Goal: Task Accomplishment & Management: Complete application form

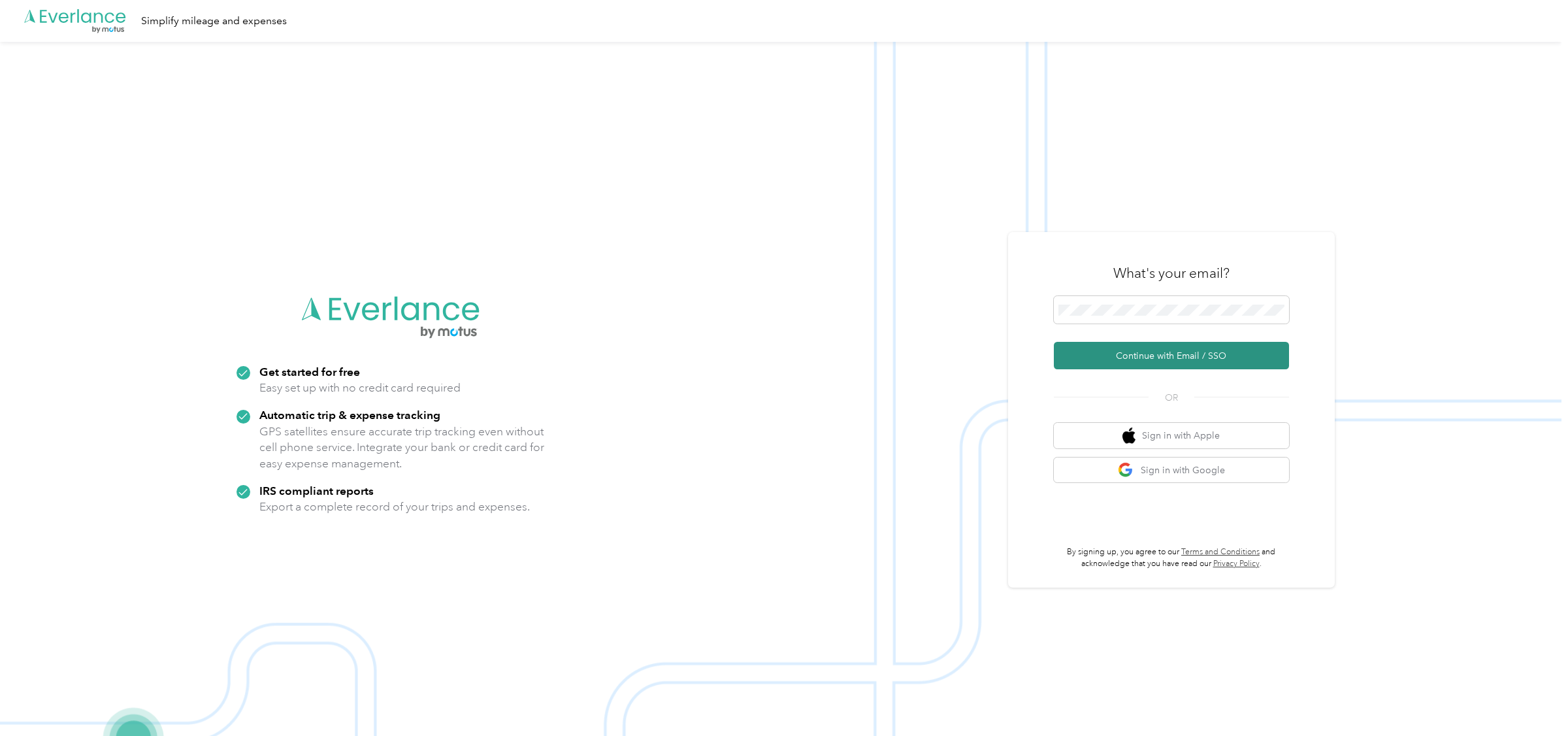
click at [1157, 353] on button "Continue with Email / SSO" at bounding box center [1172, 355] width 235 height 28
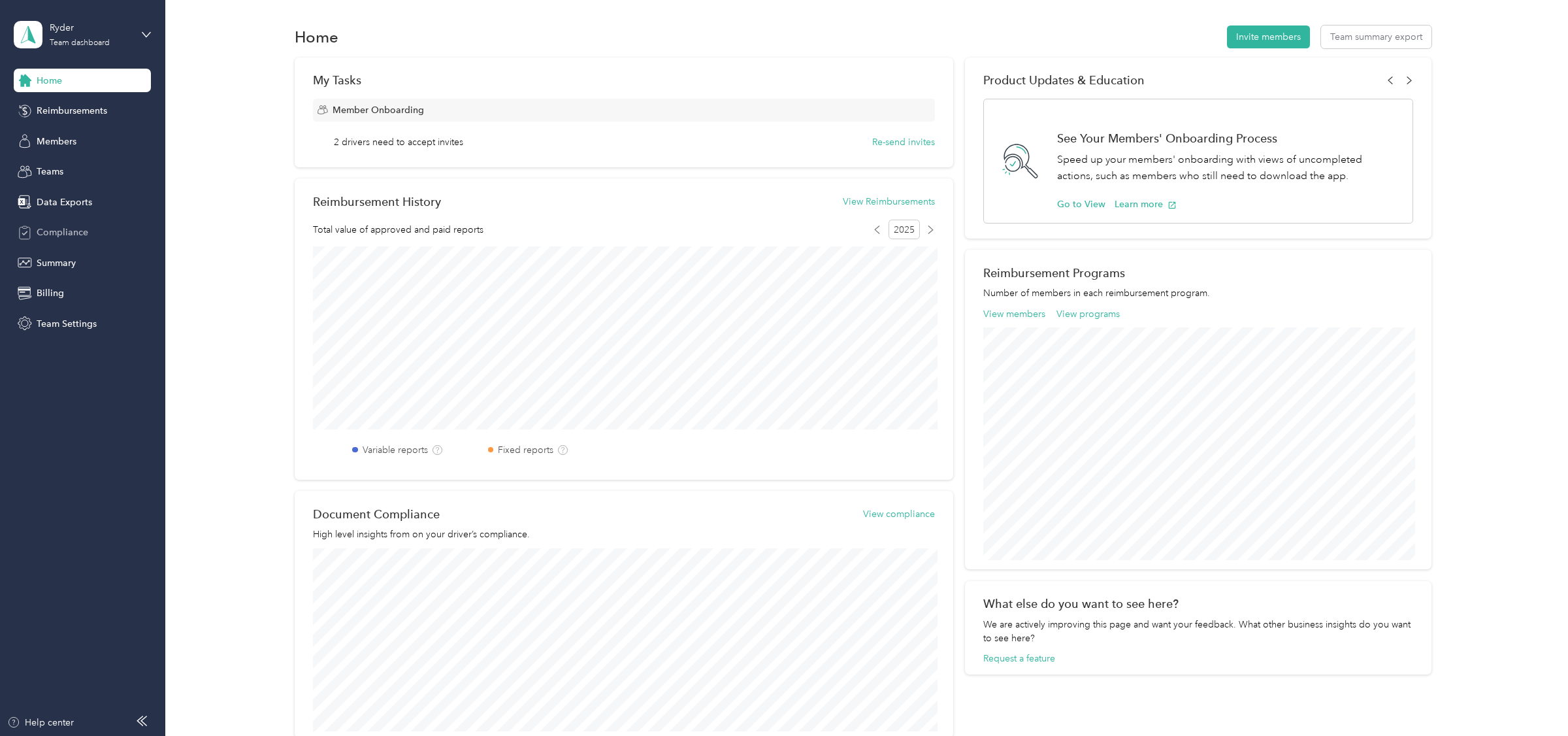
click at [73, 228] on span "Compliance" at bounding box center [62, 232] width 51 height 13
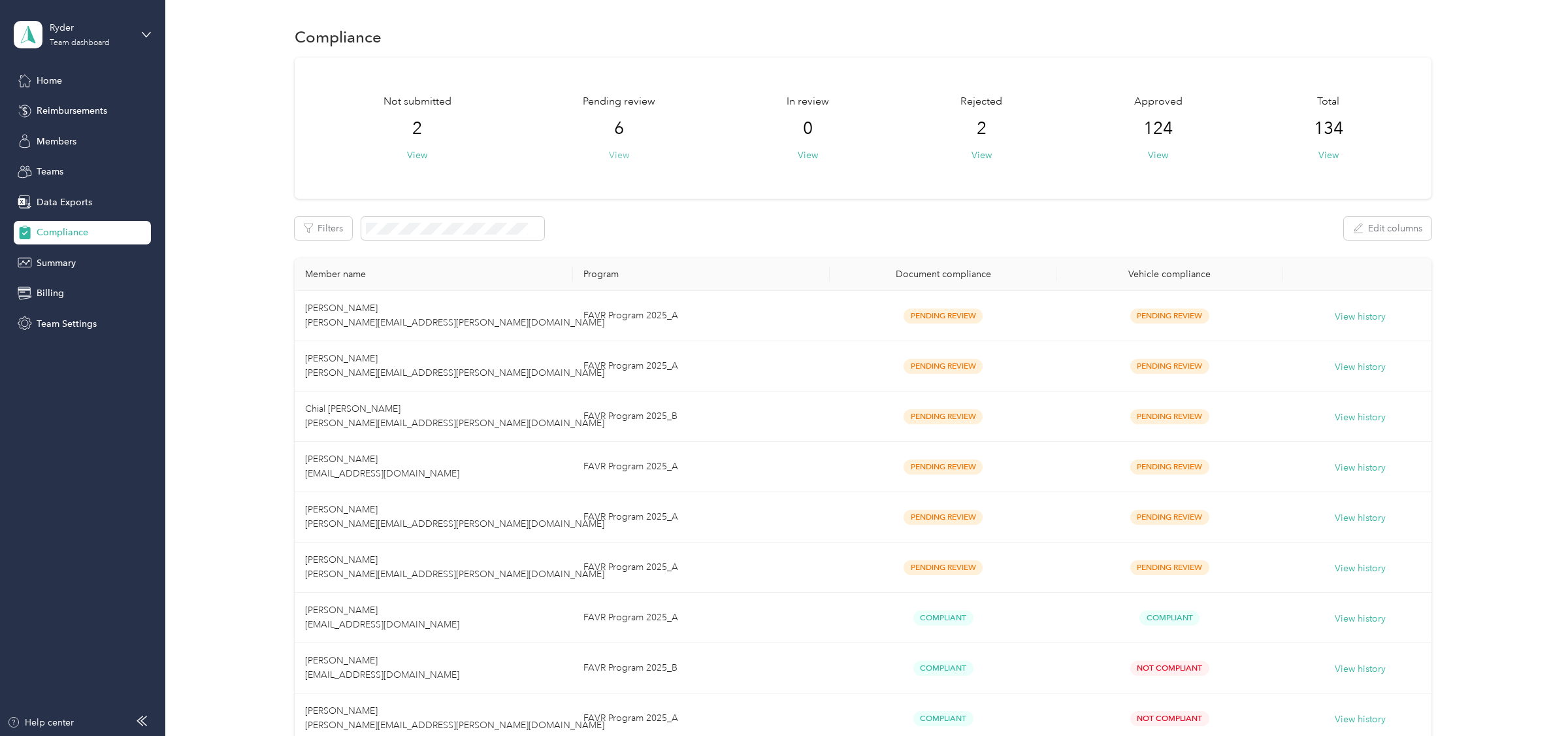
click at [629, 156] on button "View" at bounding box center [619, 155] width 21 height 13
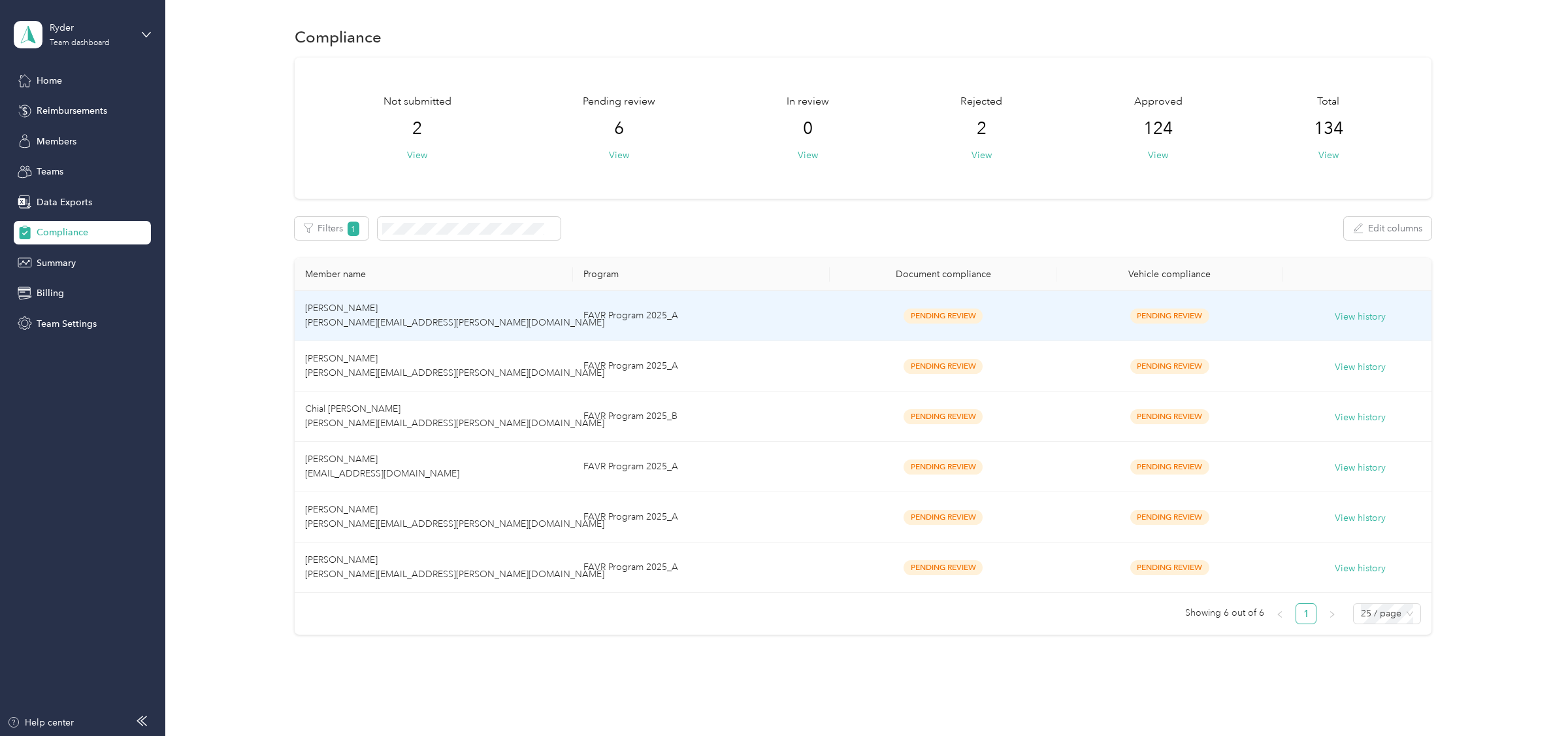
click at [509, 315] on td "[PERSON_NAME] [PERSON_NAME][EMAIL_ADDRESS][PERSON_NAME][DOMAIN_NAME]" at bounding box center [433, 316] width 278 height 50
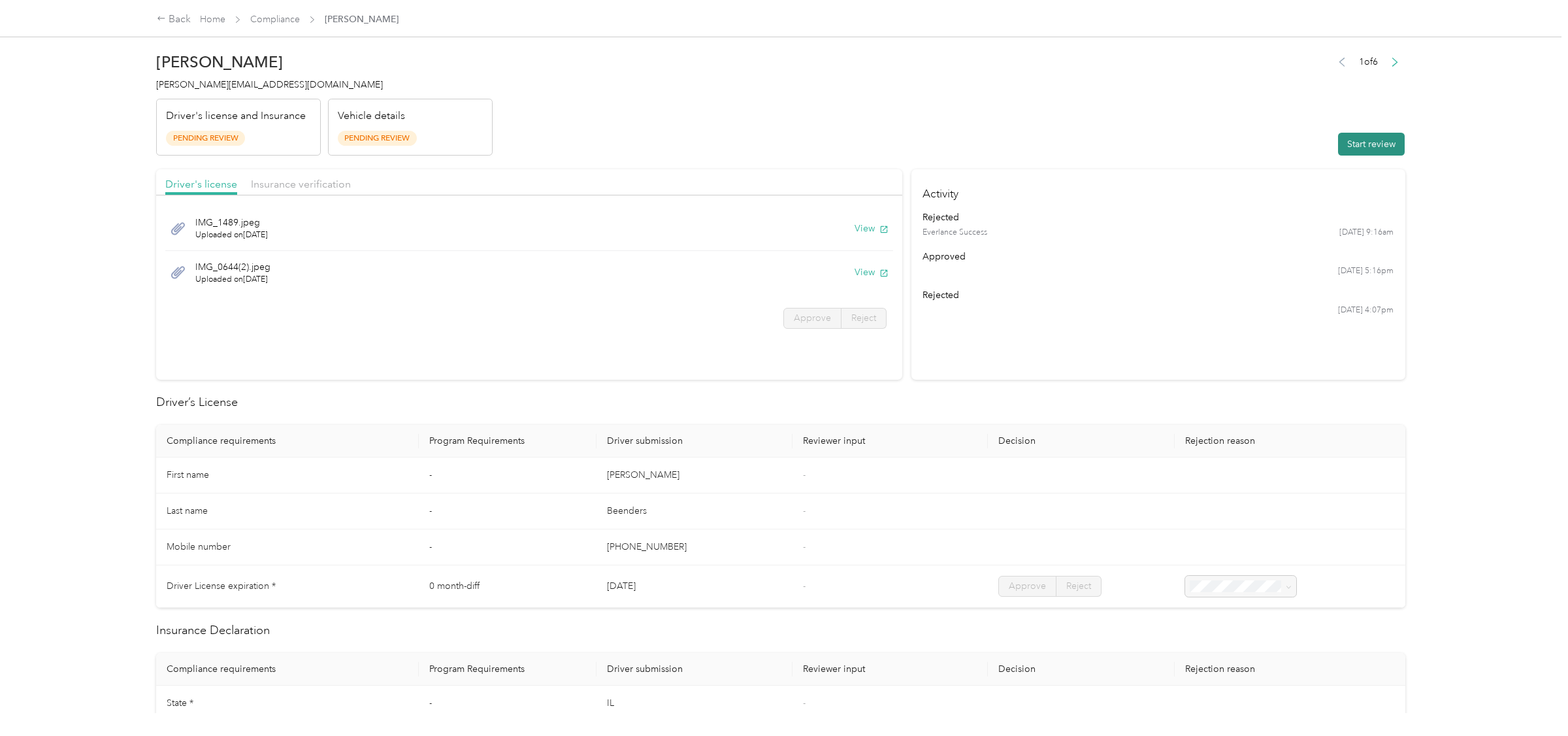
click at [1395, 146] on button "Start review" at bounding box center [1371, 144] width 66 height 22
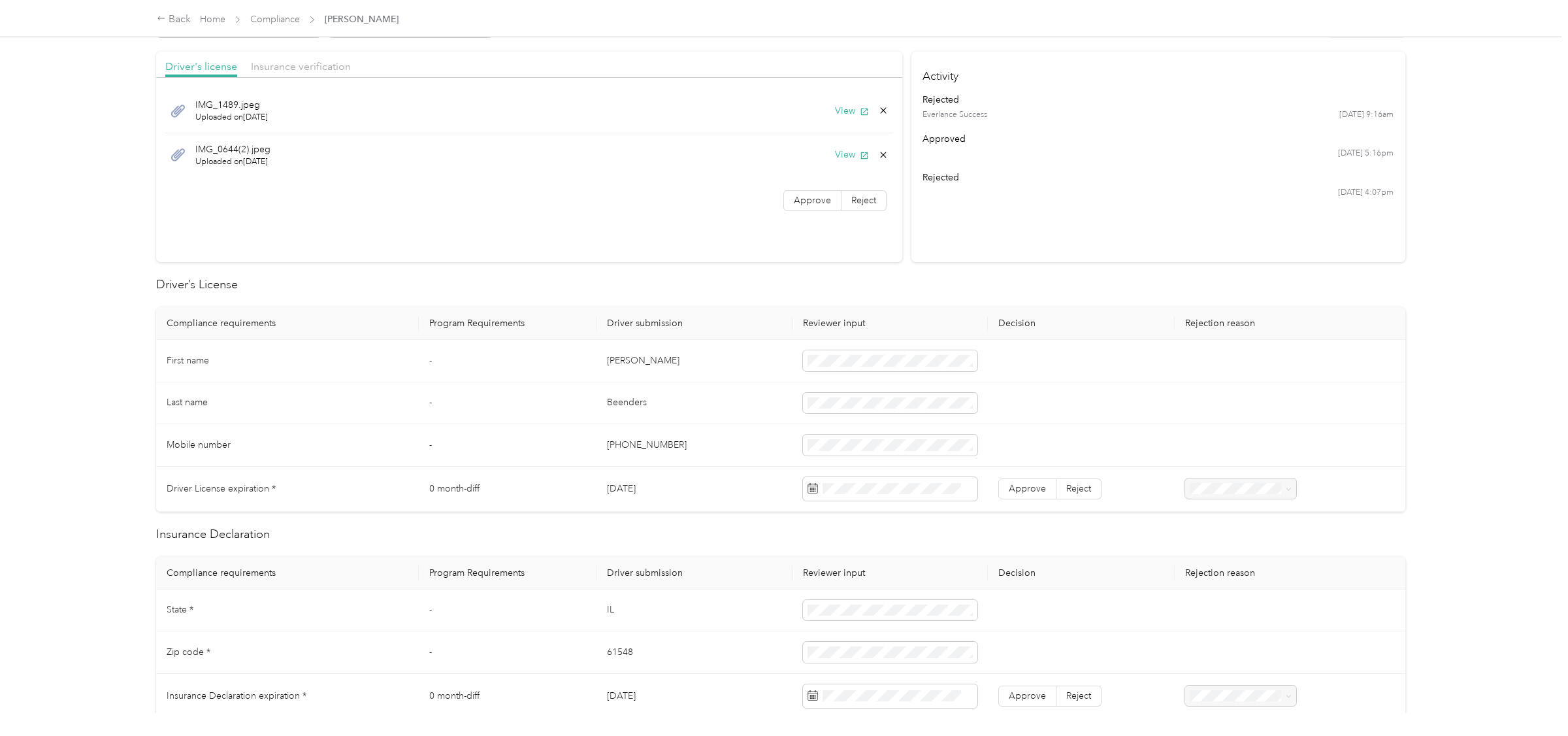
scroll to position [124, 0]
click at [906, 667] on div "23" at bounding box center [902, 665] width 17 height 16
click at [1019, 480] on span "Approve" at bounding box center [1027, 482] width 37 height 11
click at [824, 196] on span "Approve" at bounding box center [811, 193] width 37 height 11
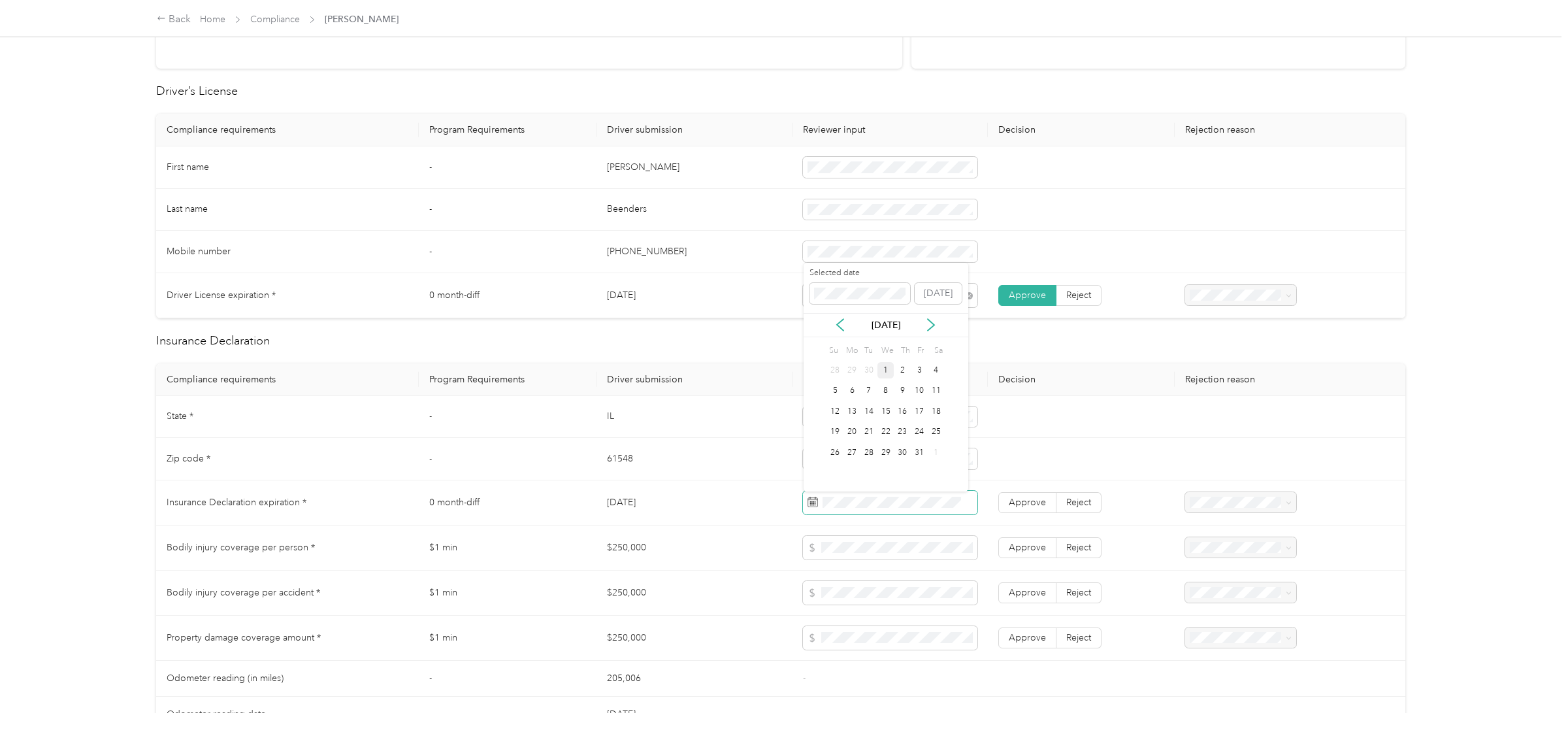
scroll to position [0, 0]
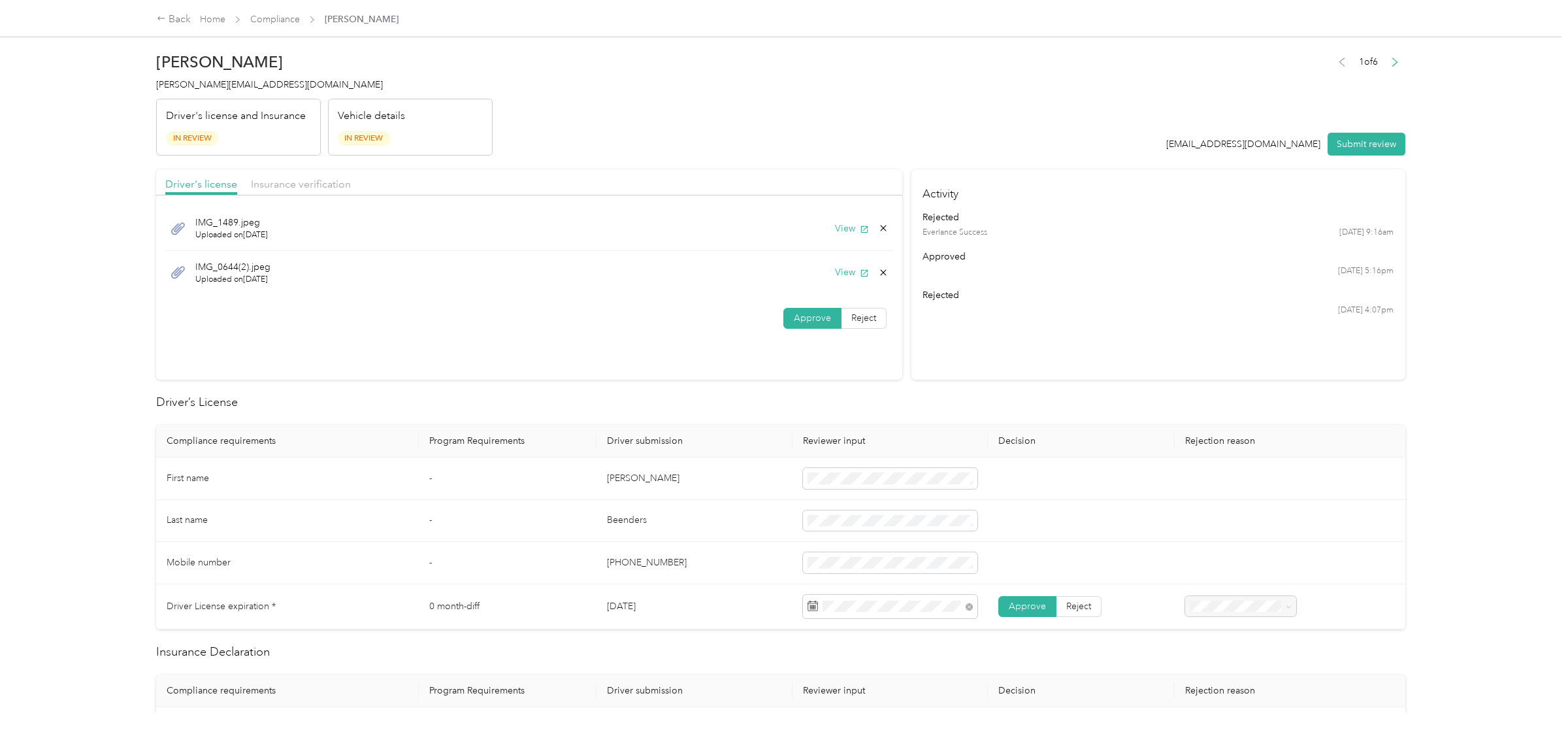
click at [648, 187] on div "Driver's license Insurance verification" at bounding box center [529, 182] width 746 height 26
click at [324, 178] on span "Insurance verification" at bounding box center [300, 184] width 100 height 13
click at [852, 233] on button "View" at bounding box center [852, 227] width 34 height 13
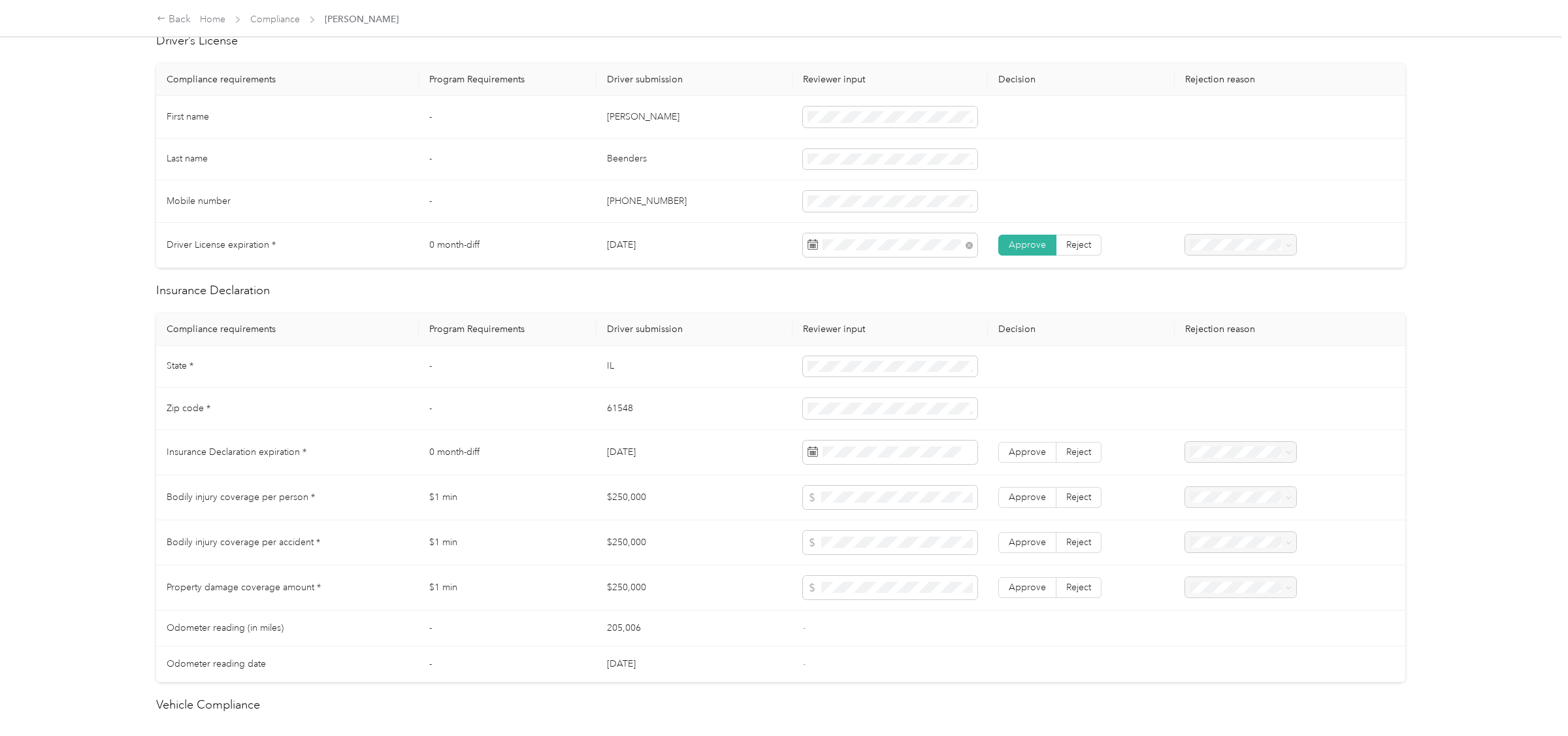
scroll to position [552, 0]
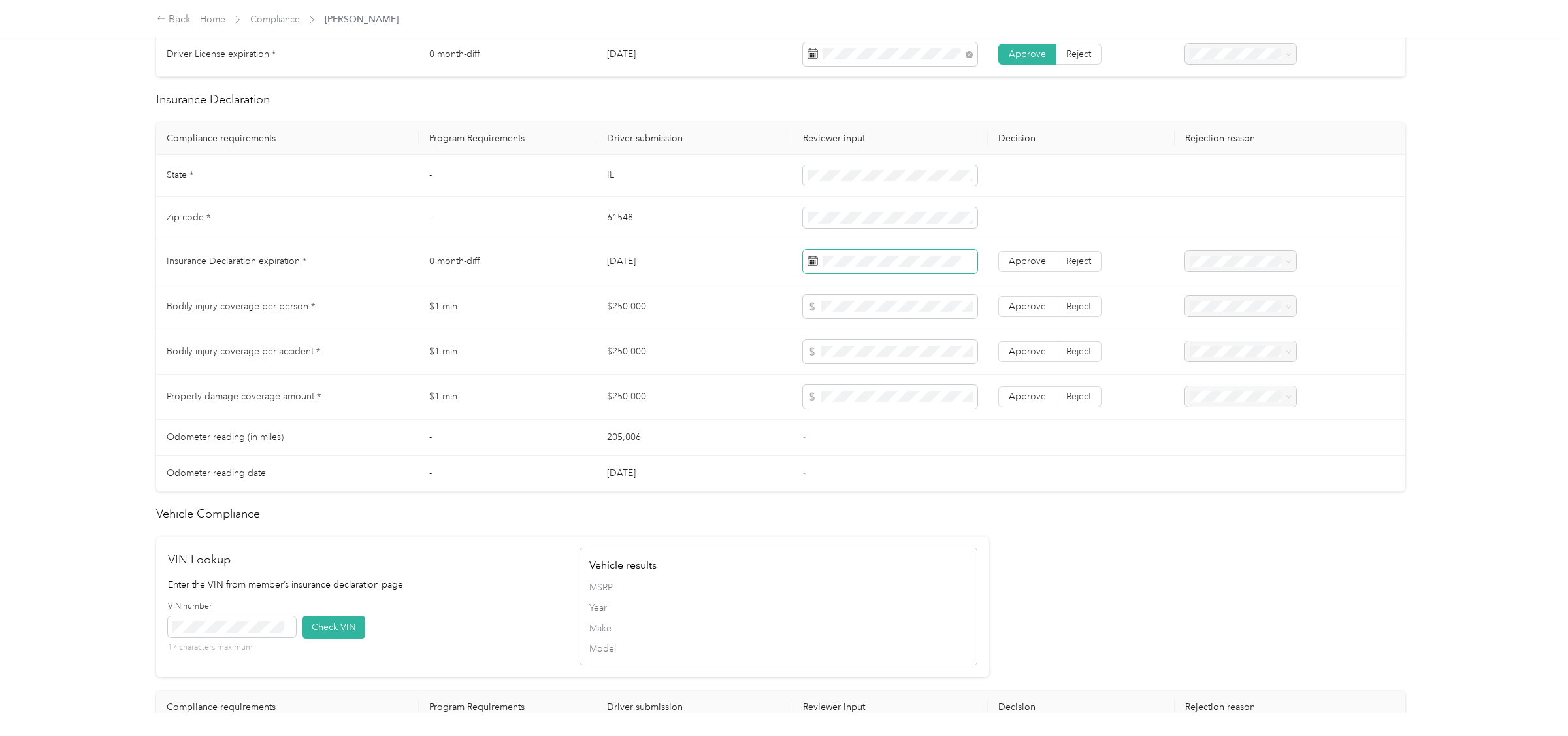
click at [855, 253] on span at bounding box center [890, 262] width 175 height 23
click at [937, 341] on icon at bounding box center [931, 338] width 13 height 13
click at [917, 448] on div "23" at bounding box center [919, 446] width 17 height 16
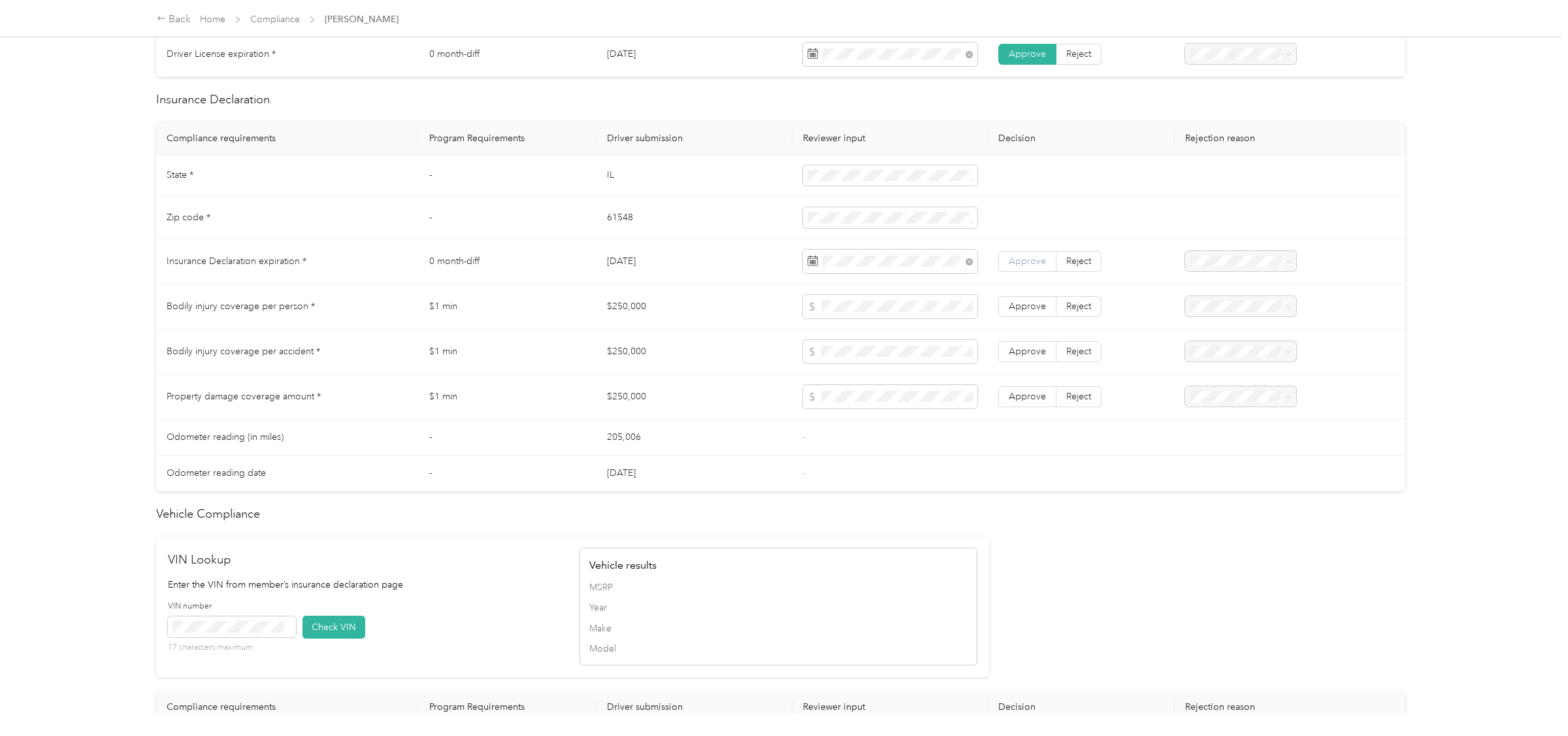
click at [1020, 267] on span "Approve" at bounding box center [1027, 261] width 37 height 11
click at [841, 390] on span at bounding box center [890, 396] width 175 height 23
click at [1038, 309] on span "Approve" at bounding box center [1027, 306] width 37 height 11
click at [1035, 353] on span "Approve" at bounding box center [1027, 351] width 37 height 11
click at [1034, 396] on span "Approve" at bounding box center [1027, 396] width 37 height 11
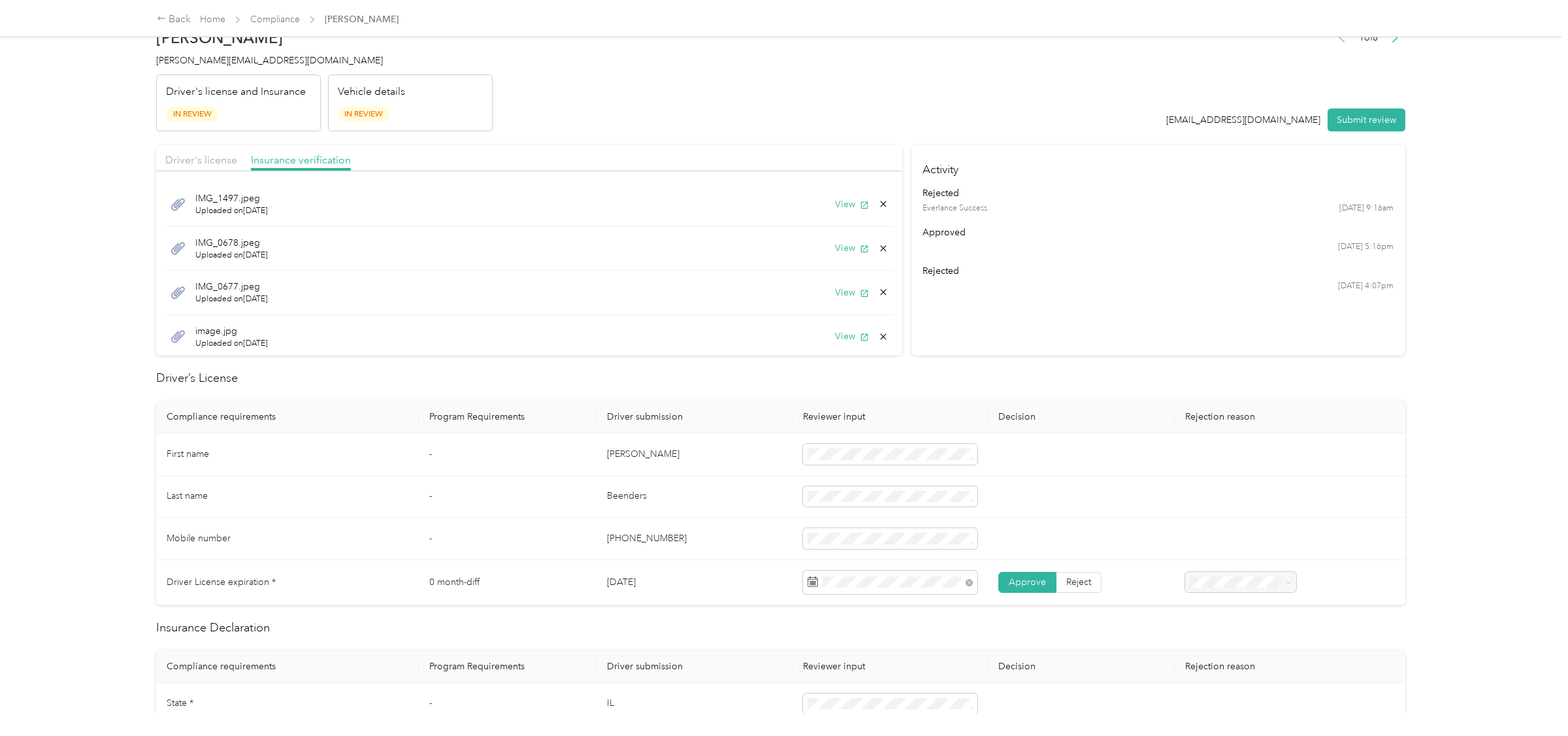
scroll to position [47, 0]
click at [812, 336] on span "Approve" at bounding box center [811, 335] width 37 height 11
click at [886, 288] on icon at bounding box center [883, 290] width 11 height 11
click at [858, 299] on button "Yes" at bounding box center [854, 299] width 25 height 21
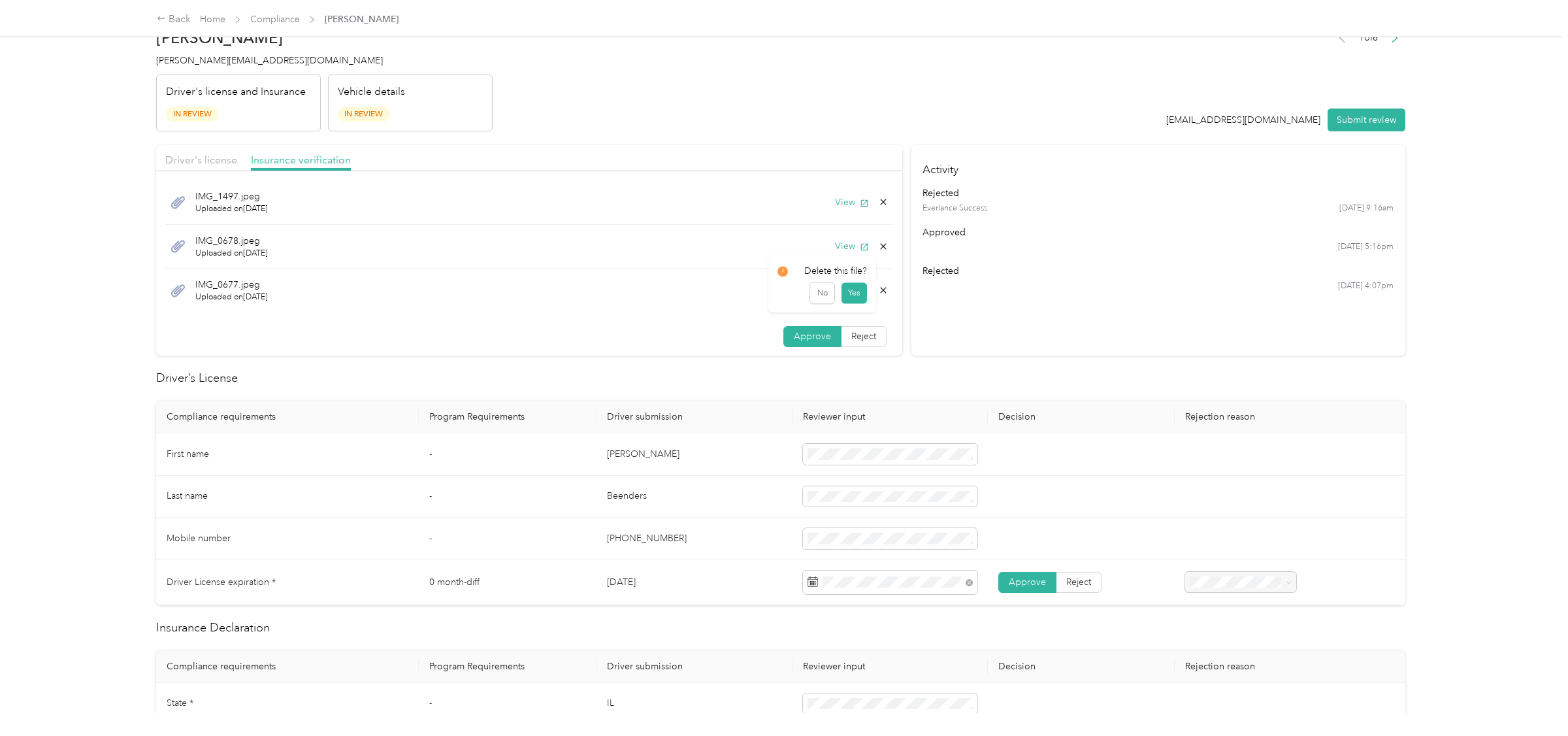
click at [888, 292] on icon at bounding box center [883, 290] width 11 height 11
click at [855, 303] on button "Yes" at bounding box center [854, 298] width 25 height 21
click at [887, 250] on icon at bounding box center [883, 248] width 11 height 11
click at [845, 257] on button "Yes" at bounding box center [854, 257] width 25 height 21
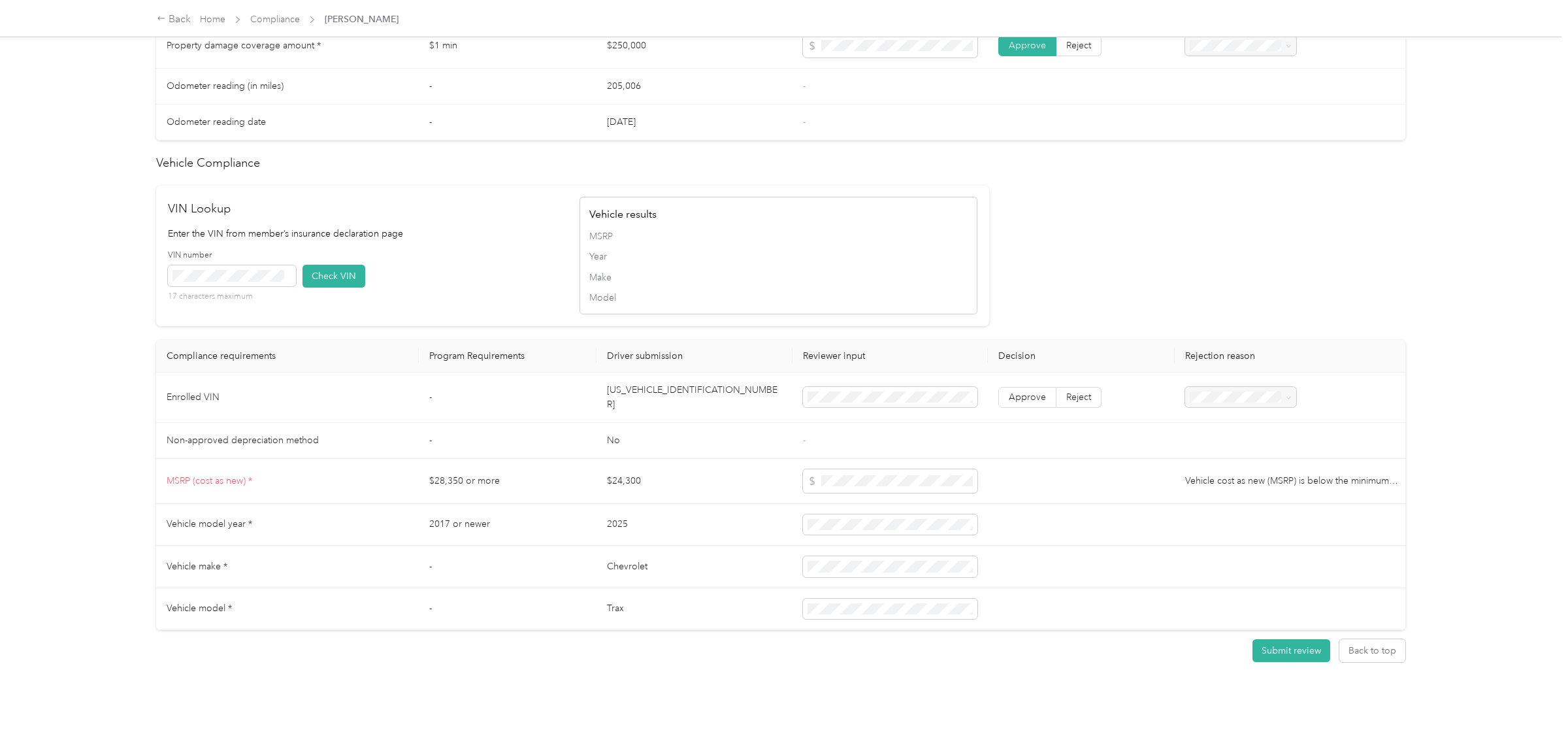
scroll to position [912, 0]
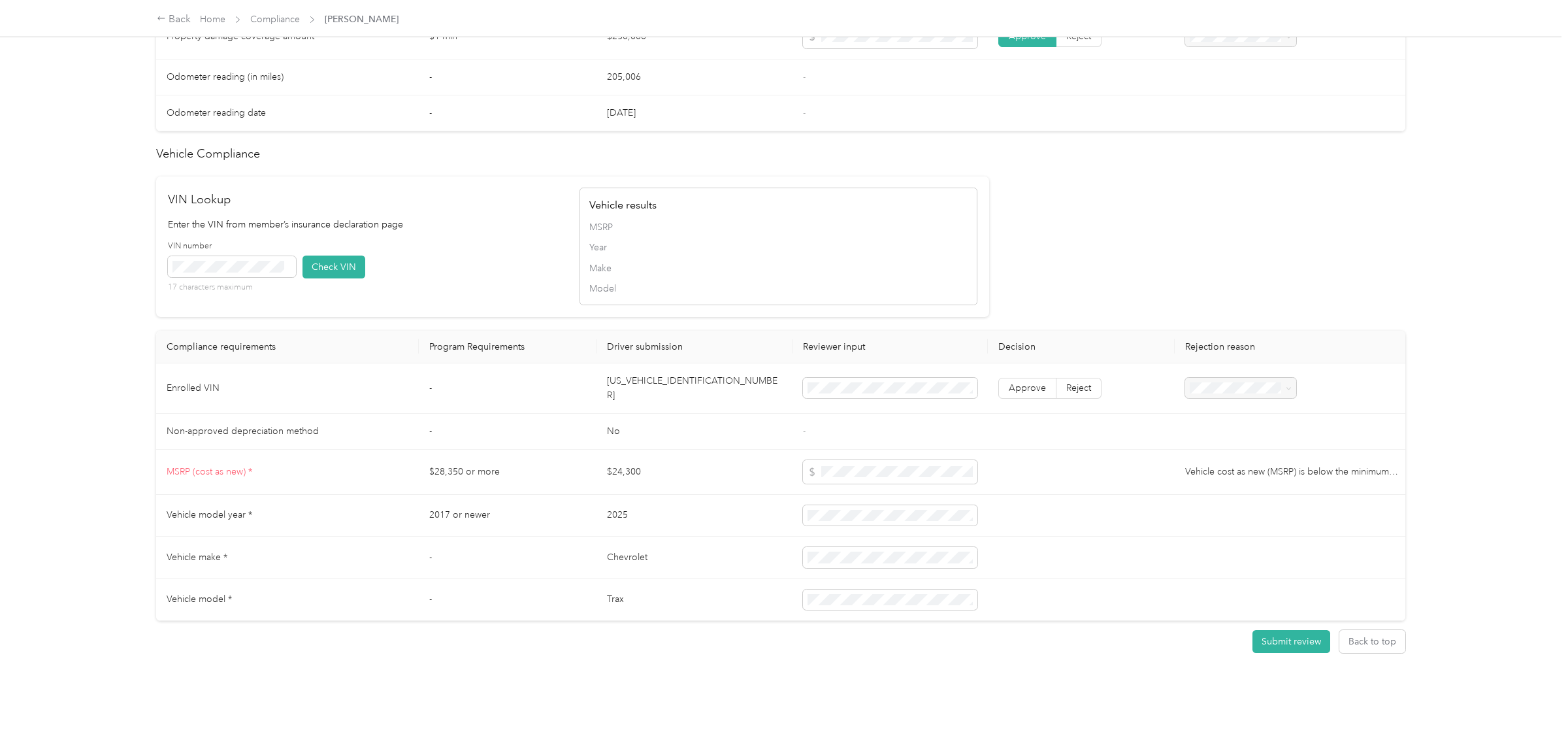
click at [669, 386] on td "[US_VEHICLE_IDENTIFICATION_NUMBER]" at bounding box center [695, 388] width 196 height 50
copy td "[US_VEHICLE_IDENTIFICATION_NUMBER]"
click at [1027, 389] on span "Approve" at bounding box center [1027, 387] width 37 height 11
click at [329, 270] on button "Check VIN" at bounding box center [334, 266] width 63 height 22
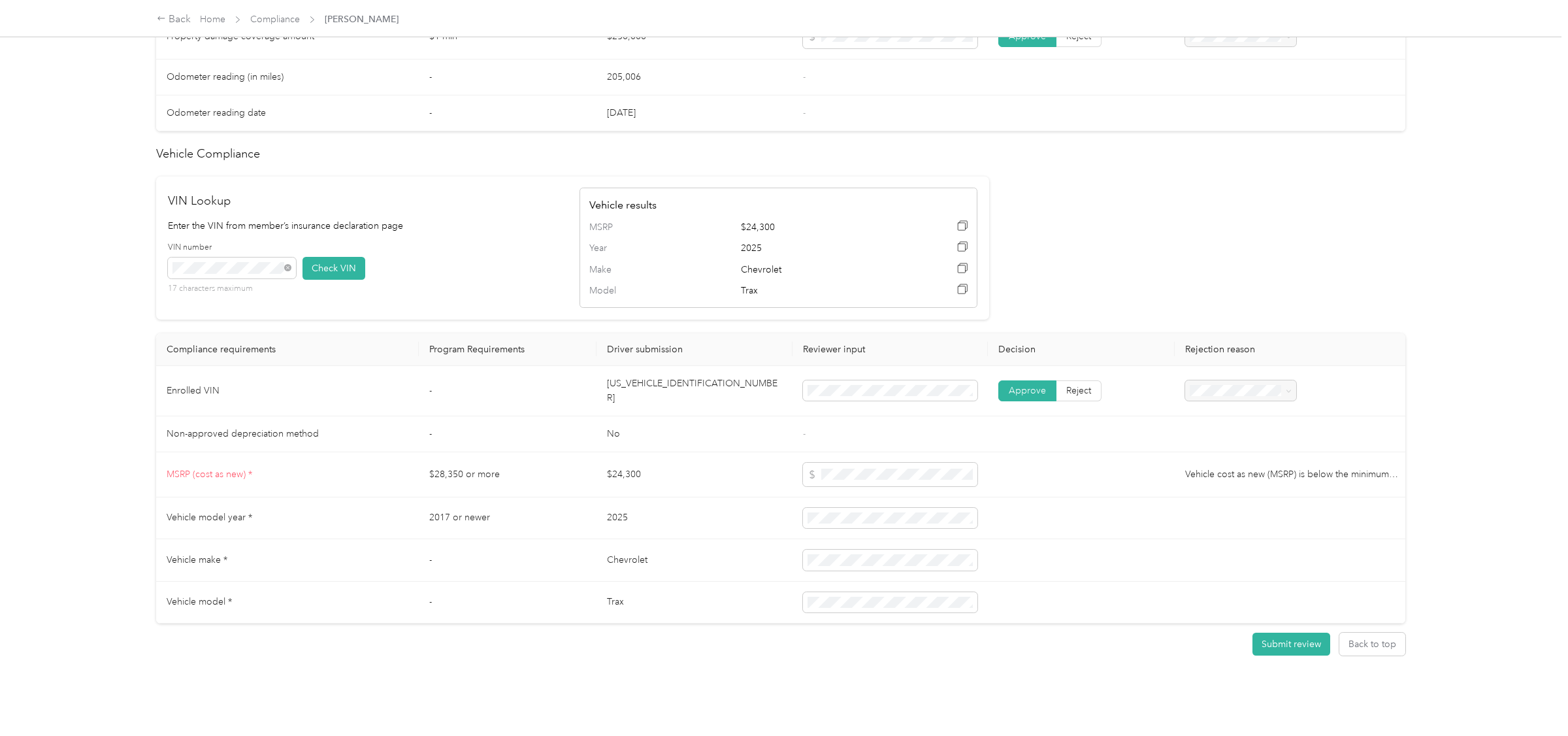
scroll to position [916, 0]
click at [1288, 634] on button "Submit review" at bounding box center [1291, 640] width 78 height 22
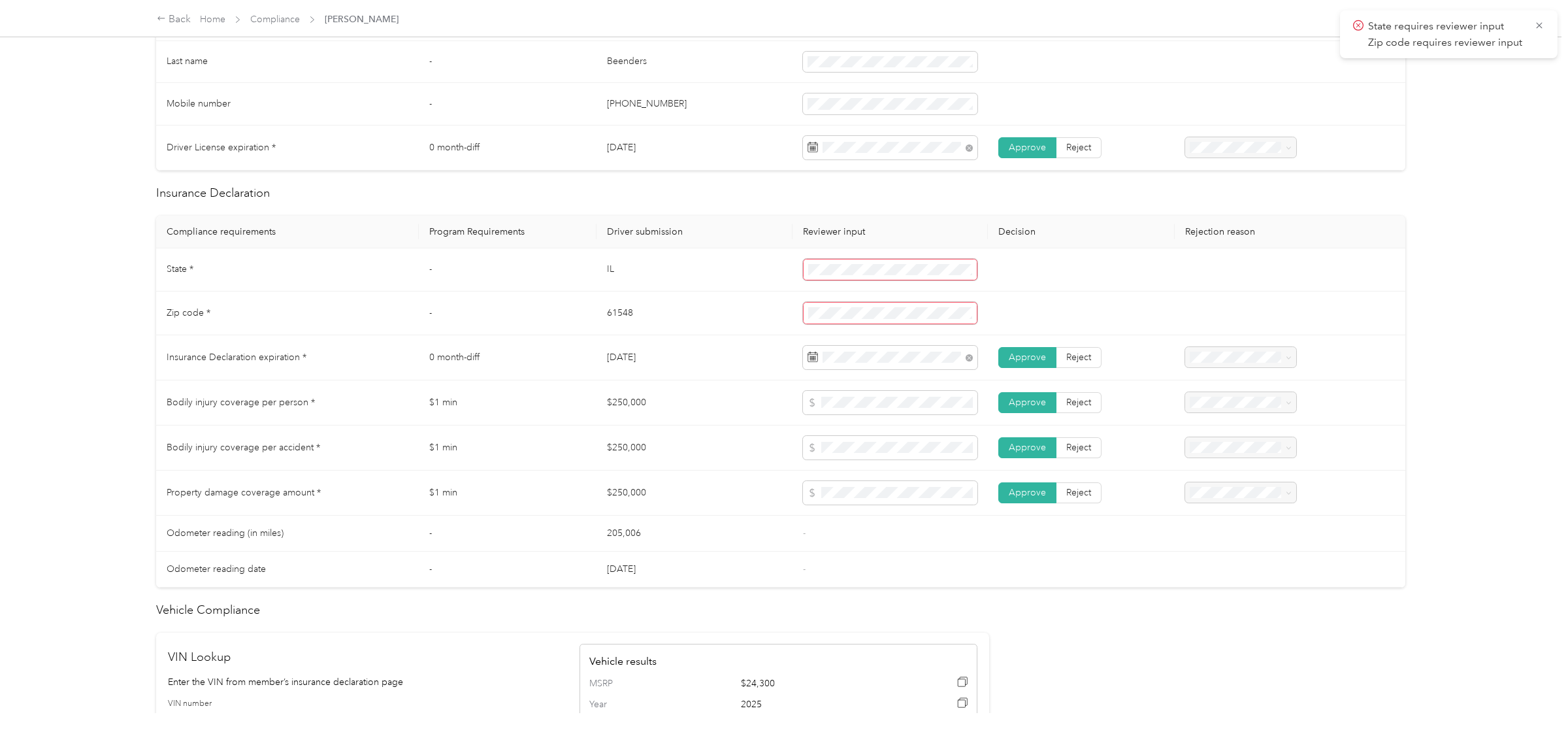
scroll to position [448, 0]
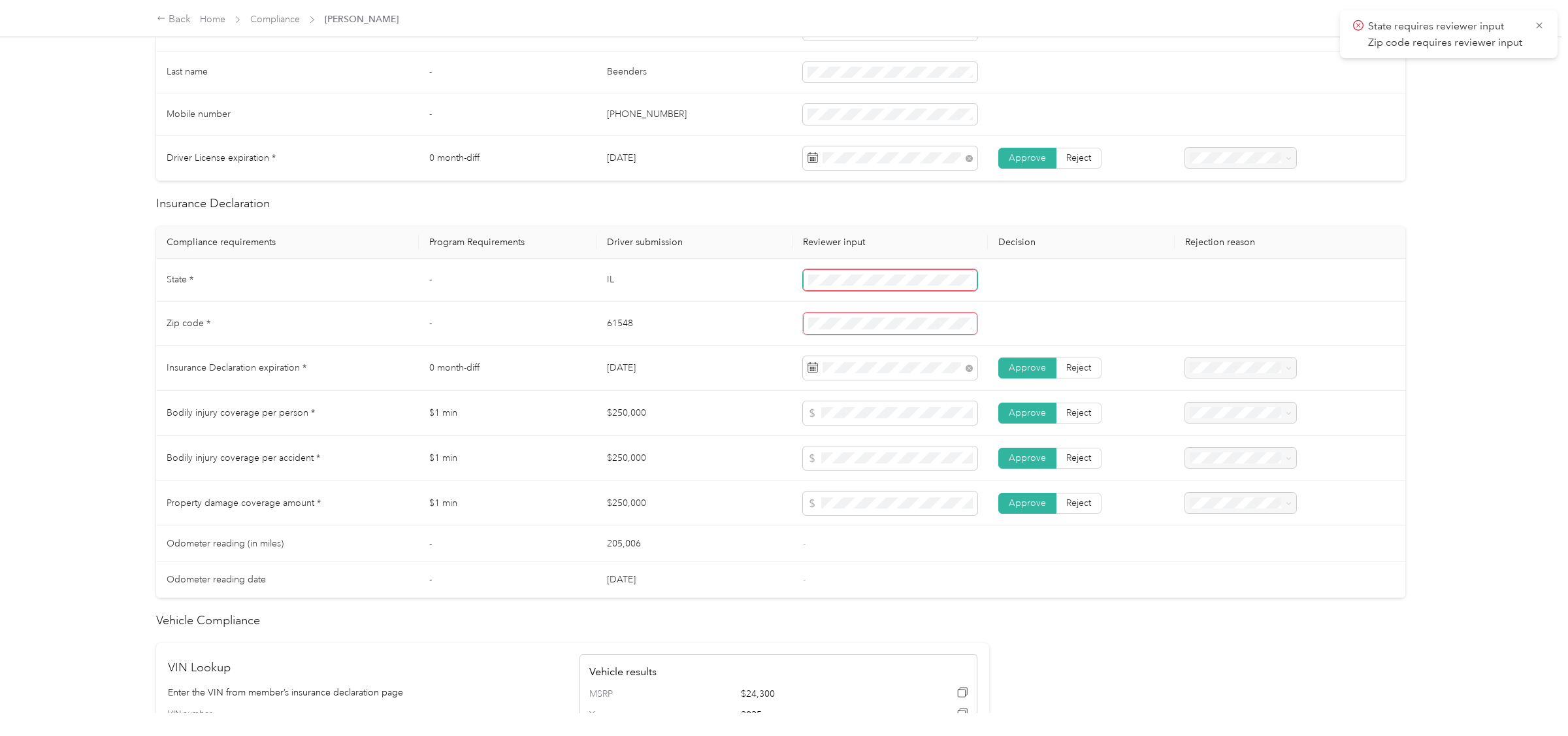
click at [853, 288] on span at bounding box center [890, 280] width 175 height 22
click at [1087, 306] on td at bounding box center [1081, 321] width 187 height 42
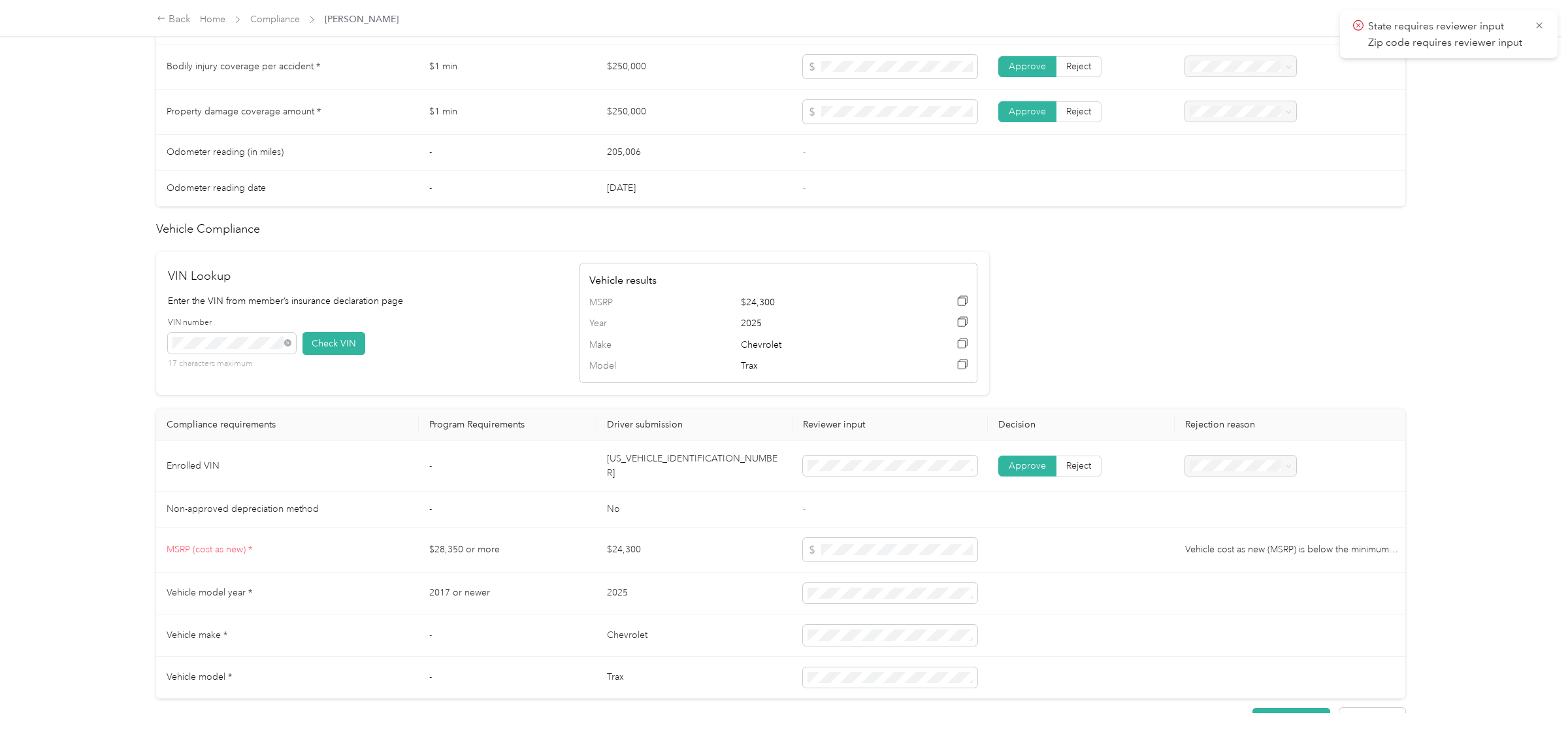
scroll to position [916, 0]
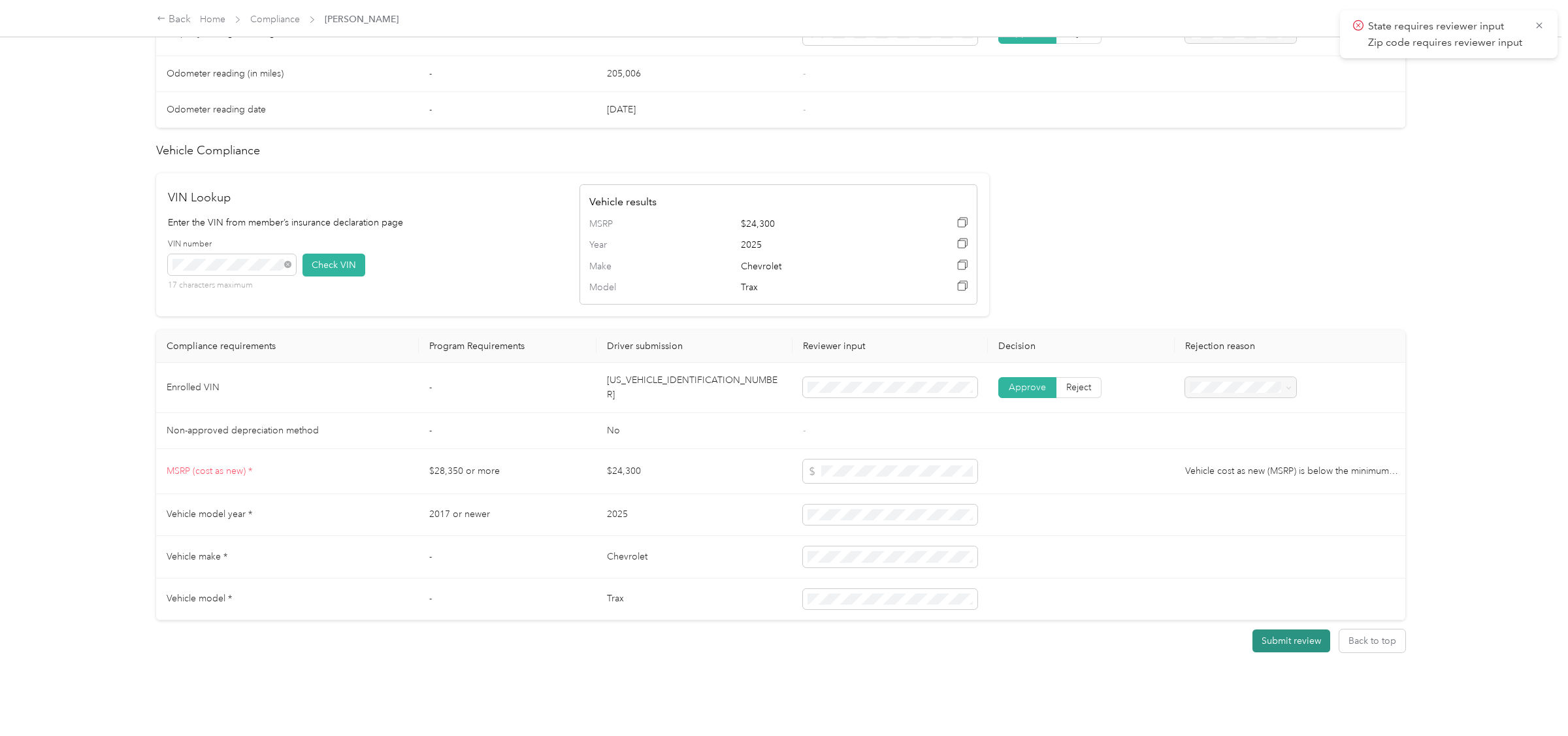
click at [1307, 642] on button "Submit review" at bounding box center [1291, 640] width 78 height 22
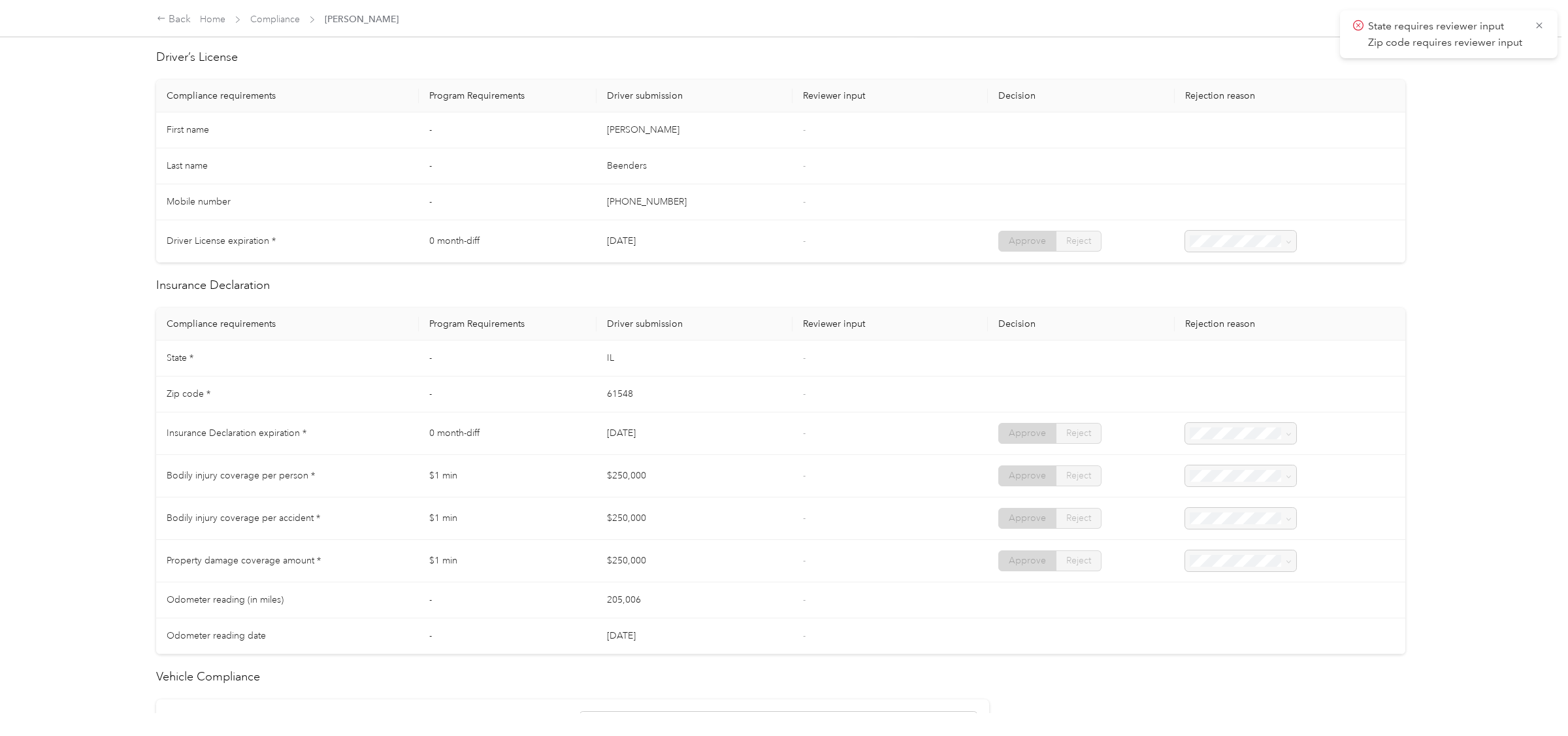
scroll to position [0, 0]
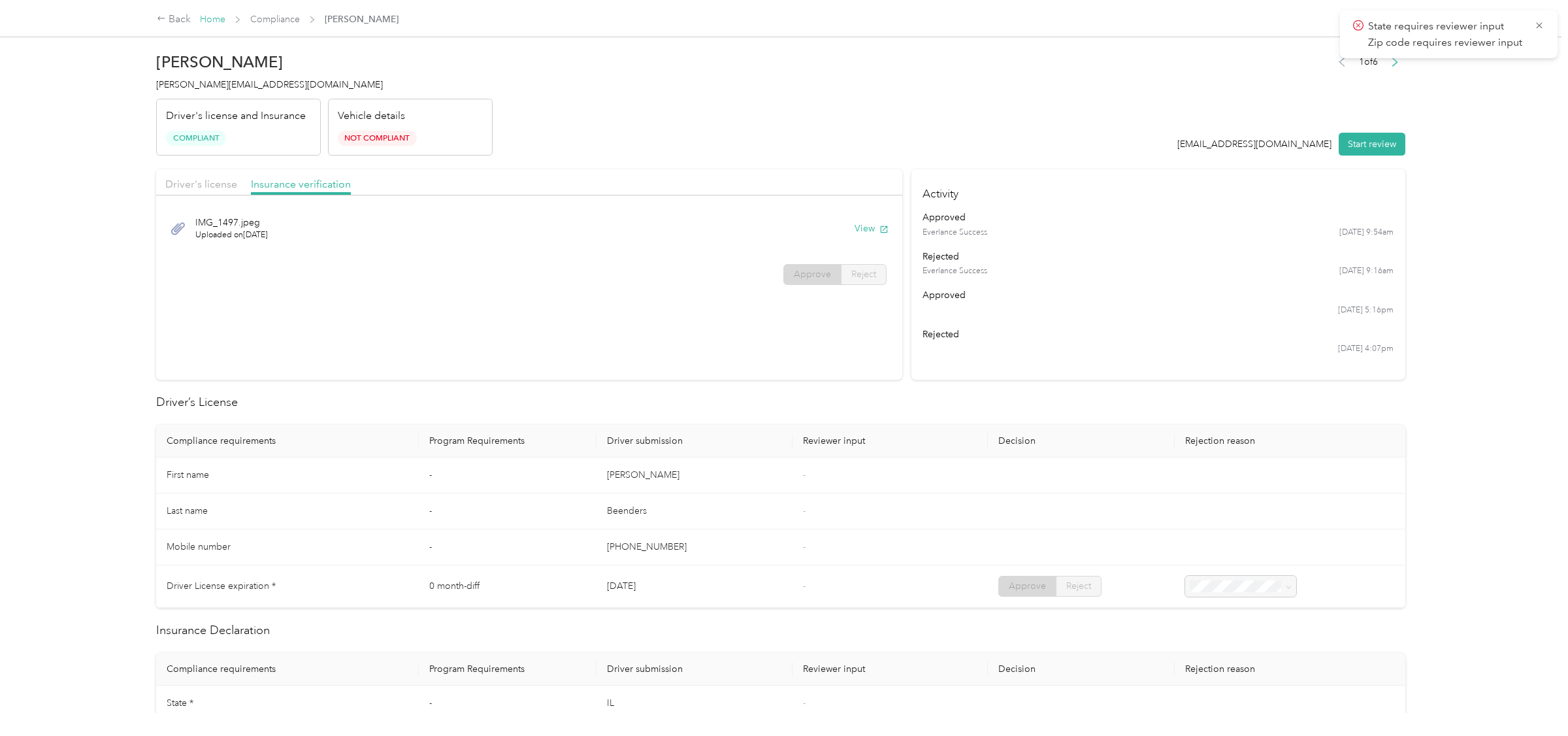
click at [212, 16] on link "Home" at bounding box center [212, 19] width 25 height 11
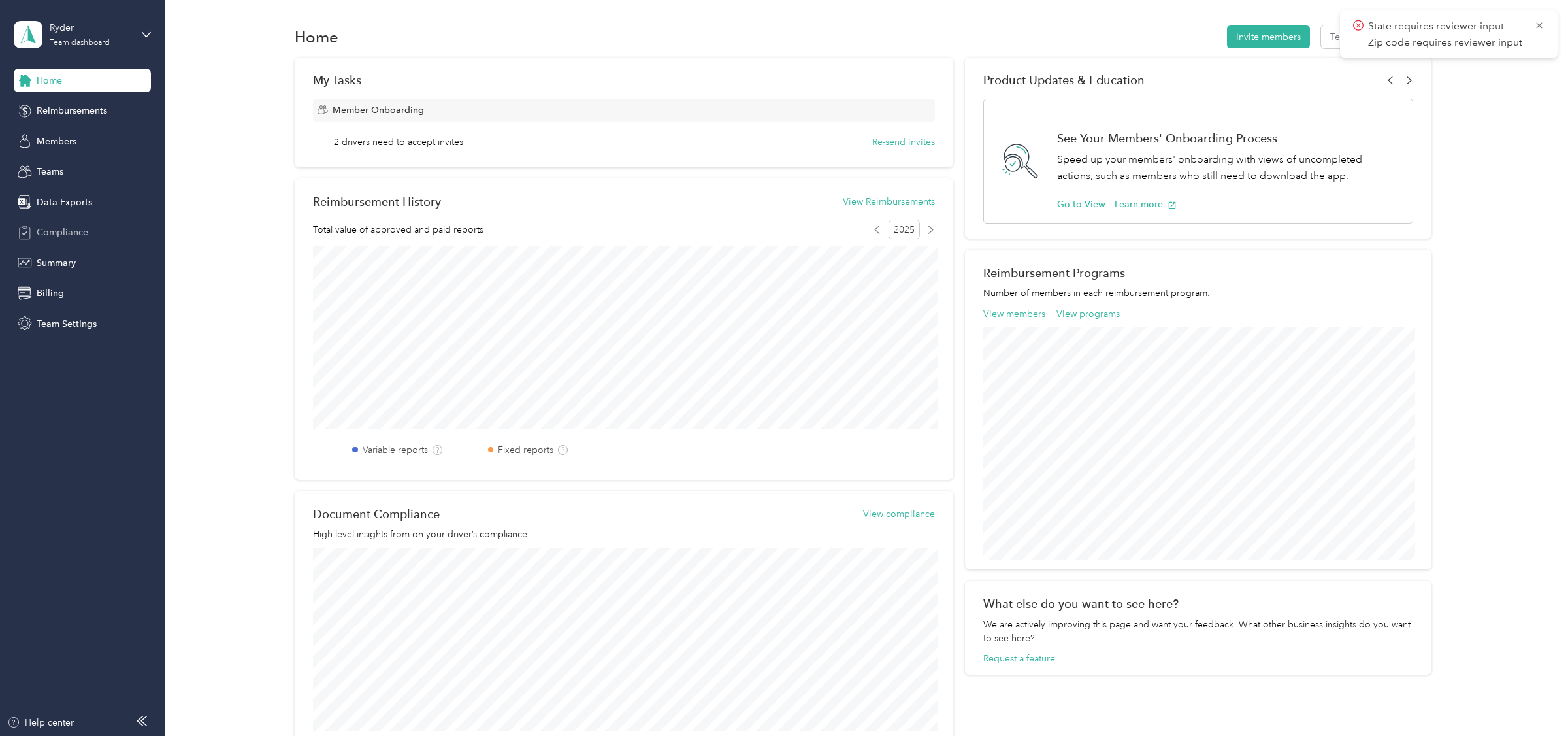
click at [73, 230] on span "Compliance" at bounding box center [62, 232] width 51 height 13
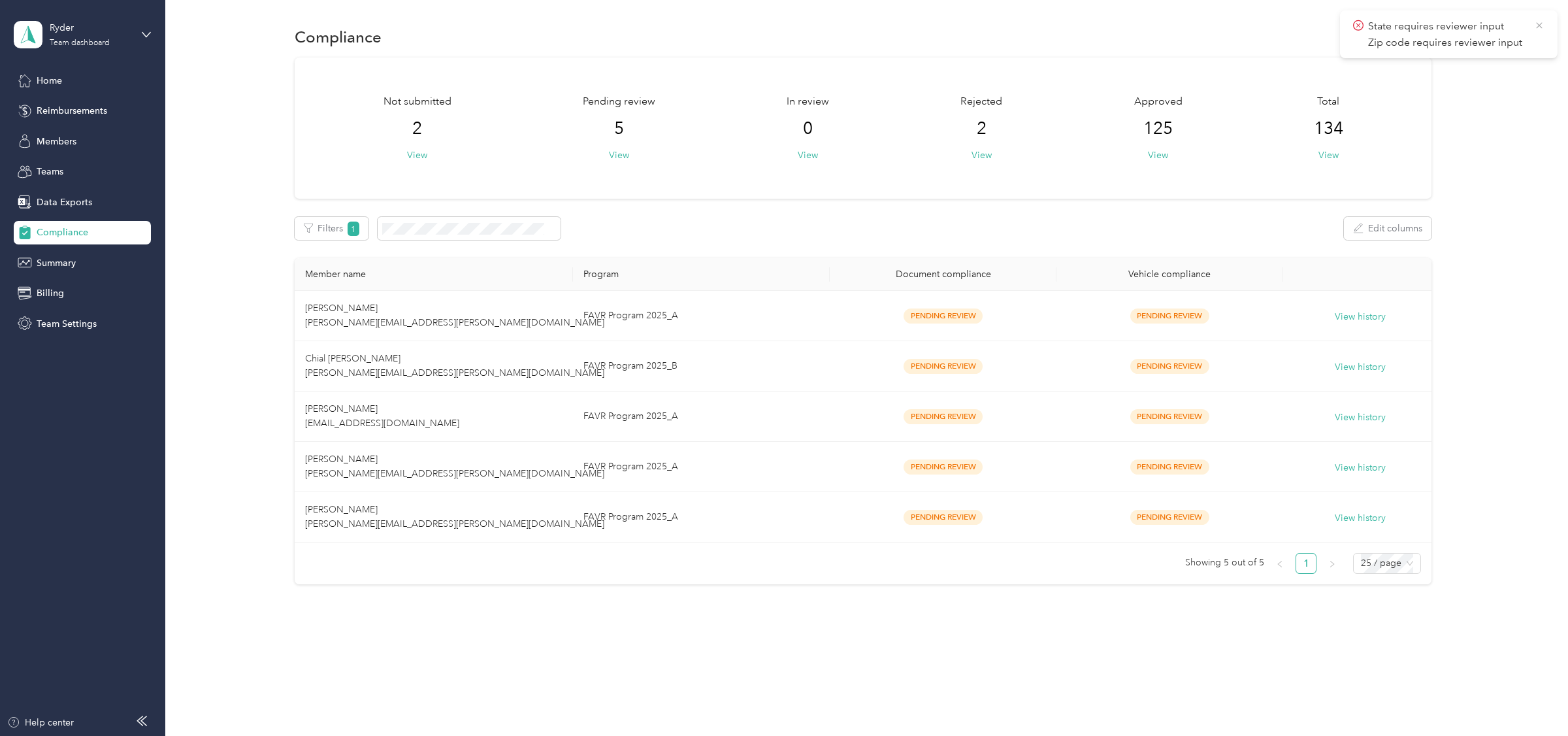
click at [1538, 22] on icon at bounding box center [1539, 25] width 11 height 12
